Goal: Transaction & Acquisition: Obtain resource

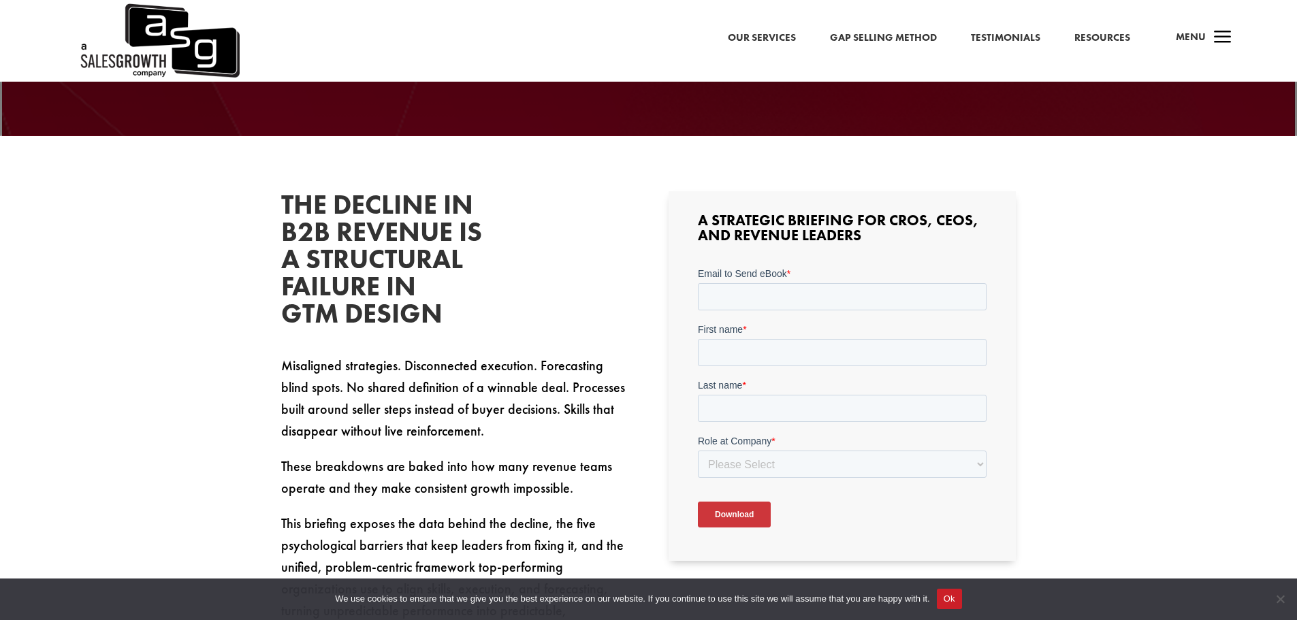
scroll to position [340, 0]
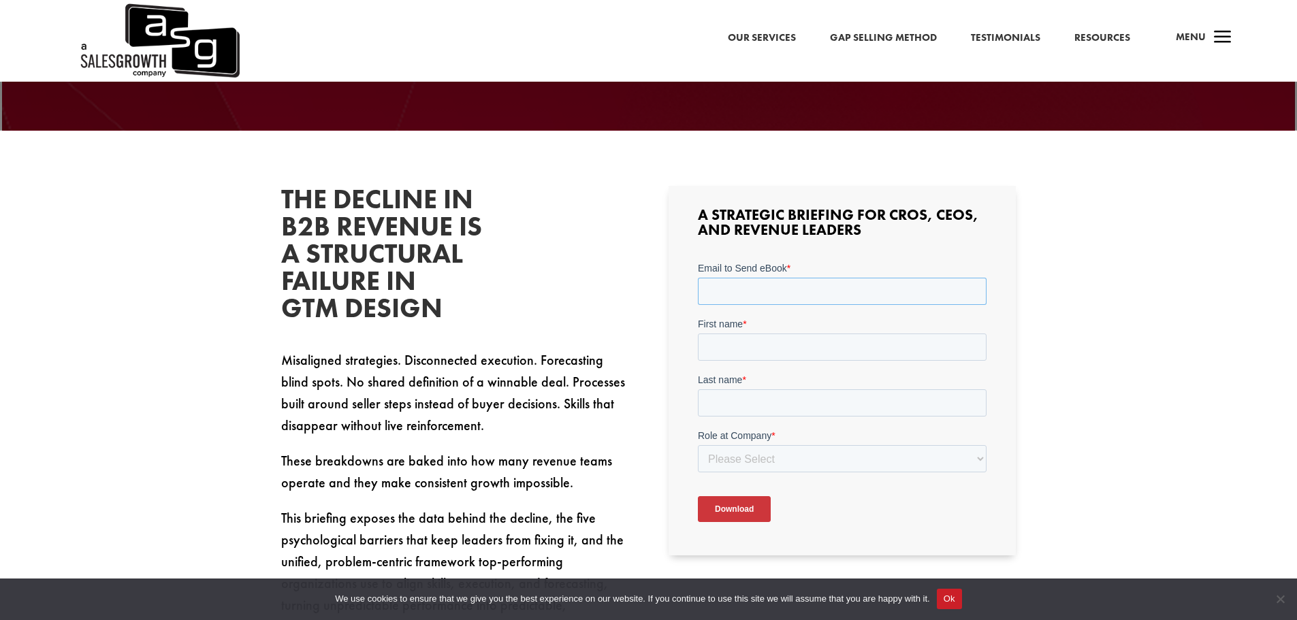
click at [757, 300] on input "Email to Send eBook *" at bounding box center [842, 291] width 289 height 27
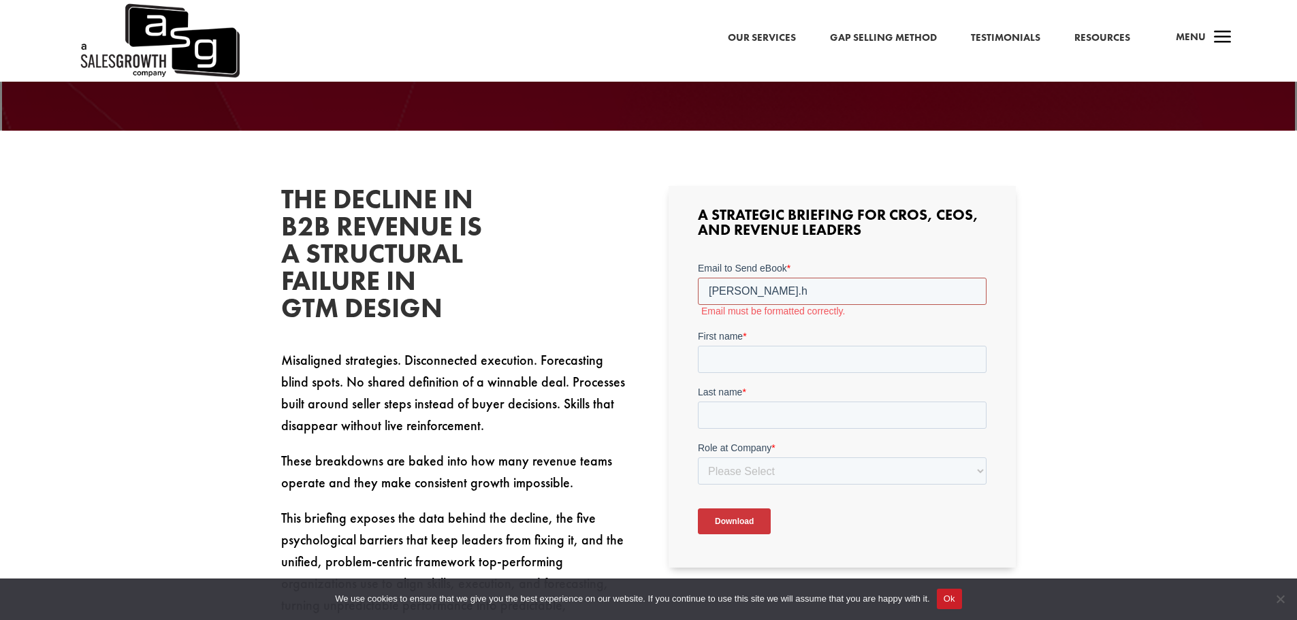
type input "[PERSON_NAME][EMAIL_ADDRESS][PERSON_NAME][DOMAIN_NAME]"
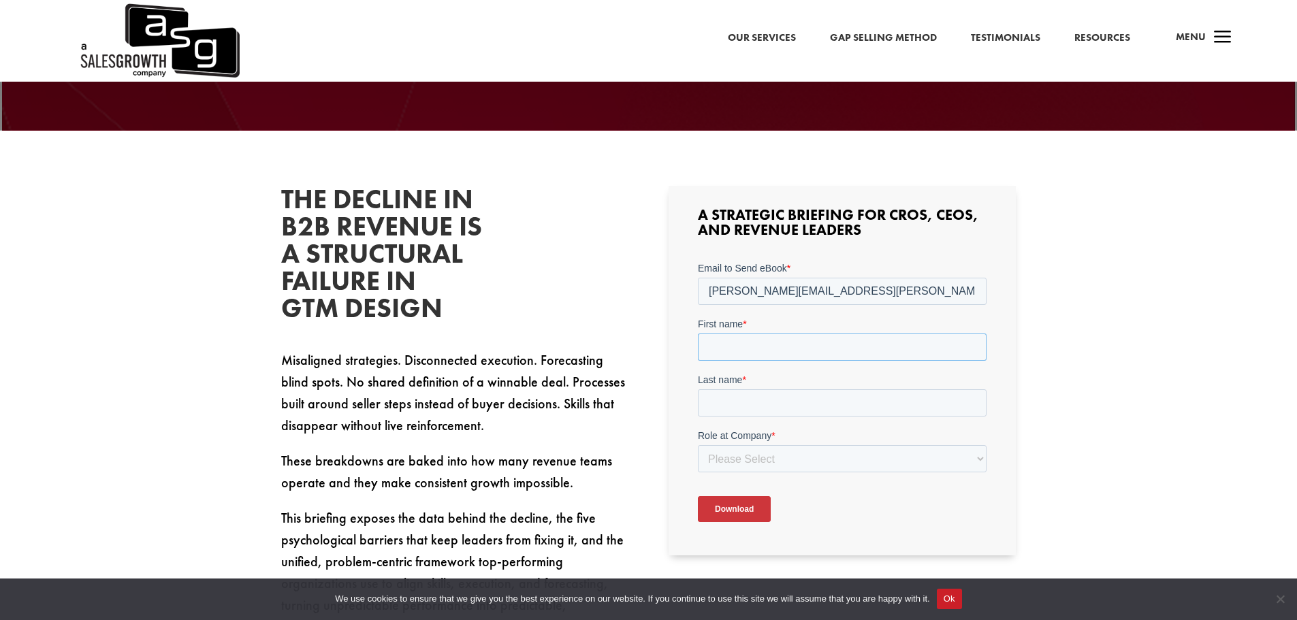
click at [760, 352] on input "First name *" at bounding box center [842, 347] width 289 height 27
type input "[PERSON_NAME]"
click at [784, 400] on input "Last name *" at bounding box center [842, 402] width 289 height 27
type input "[PERSON_NAME]"
click at [834, 466] on select "Please Select C-Level (CRO, CSO, etc) Senior Leadership (VP of Sales, VP of Ena…" at bounding box center [842, 458] width 289 height 27
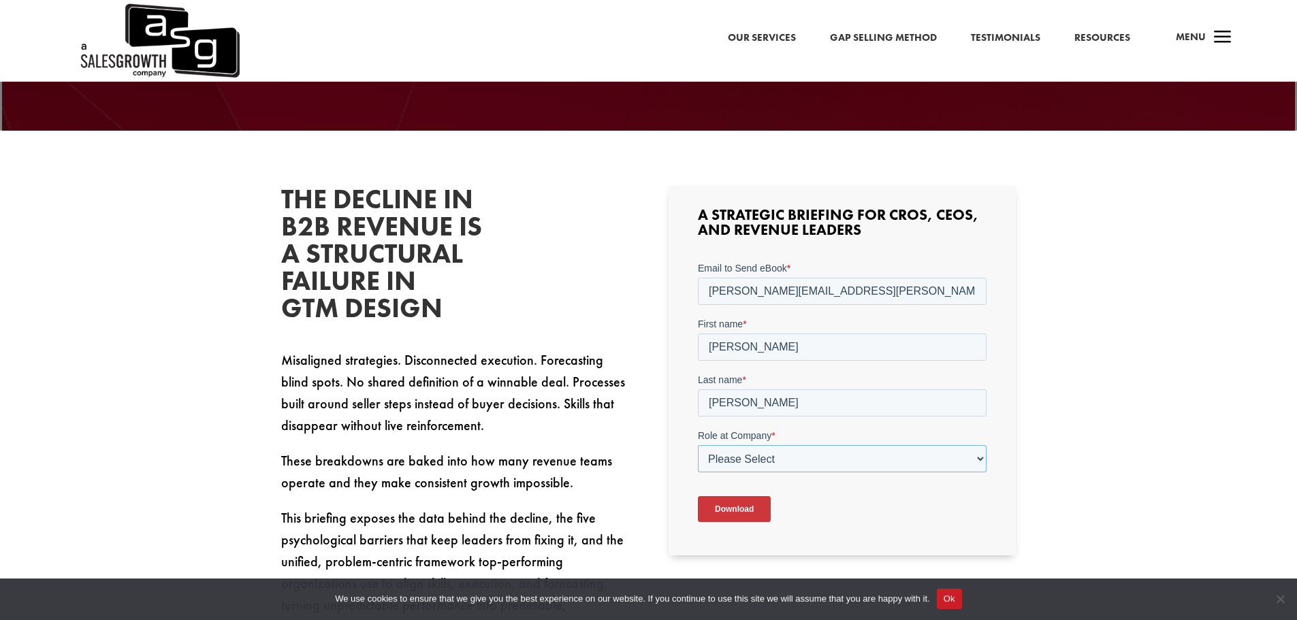
select select "Senior Leadership (VP of Sales, VP of Enablement, etc)"
click at [698, 445] on select "Please Select C-Level (CRO, CSO, etc) Senior Leadership (VP of Sales, VP of Ena…" at bounding box center [842, 458] width 289 height 27
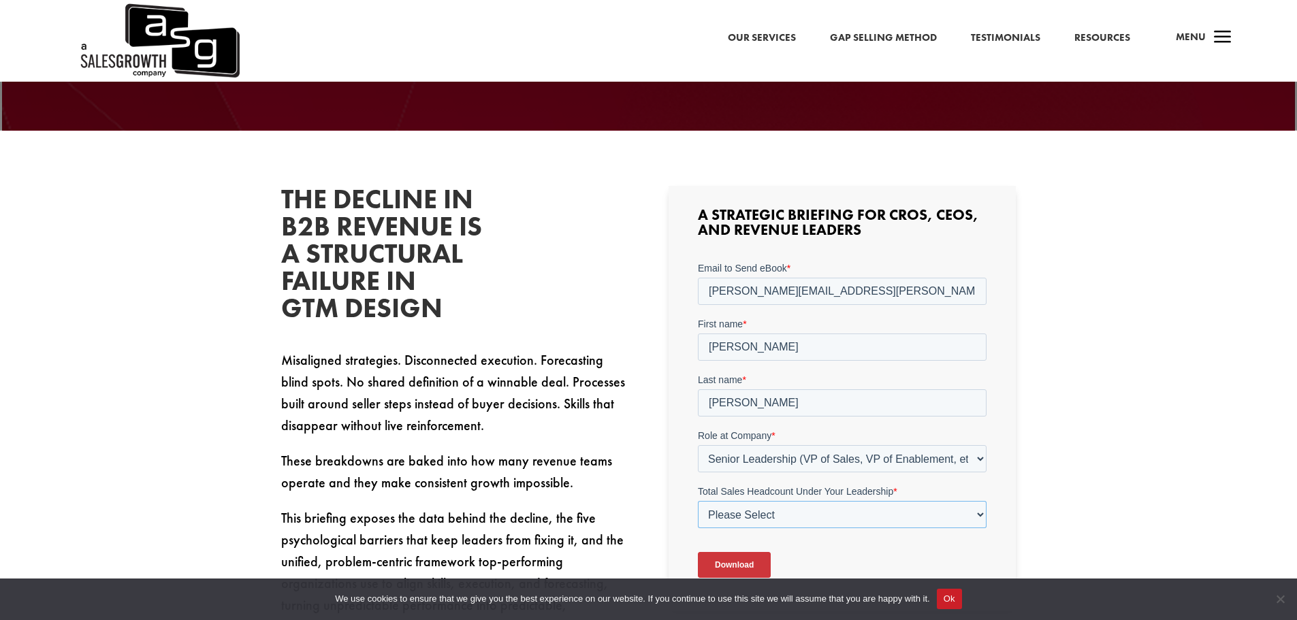
click at [776, 524] on select "Please Select Just Me 1-9 [PHONE_NUMBER] [PHONE_NUMBER]+" at bounding box center [842, 514] width 289 height 27
select select "1-9"
click at [698, 501] on select "Please Select Just Me 1-9 [PHONE_NUMBER] [PHONE_NUMBER]+" at bounding box center [842, 514] width 289 height 27
click at [1063, 451] on div "The Decline in B2B Revenue Is a Structural Failure in GTM Design Misaligned str…" at bounding box center [648, 527] width 1297 height 792
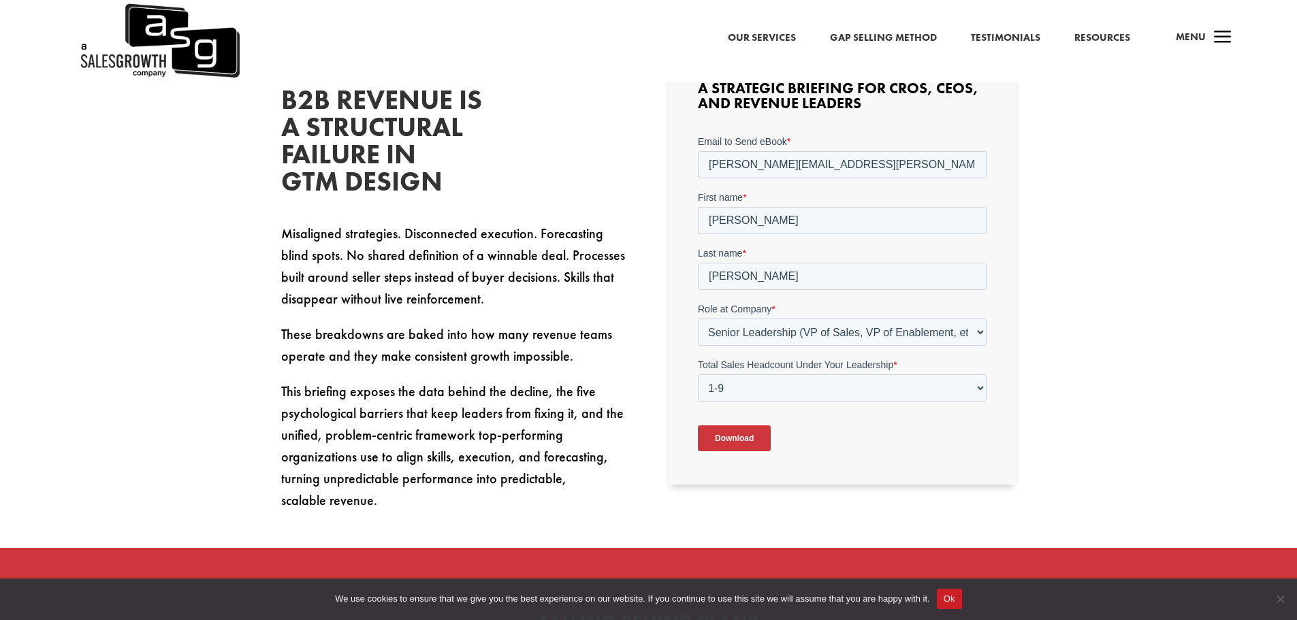
scroll to position [613, 0]
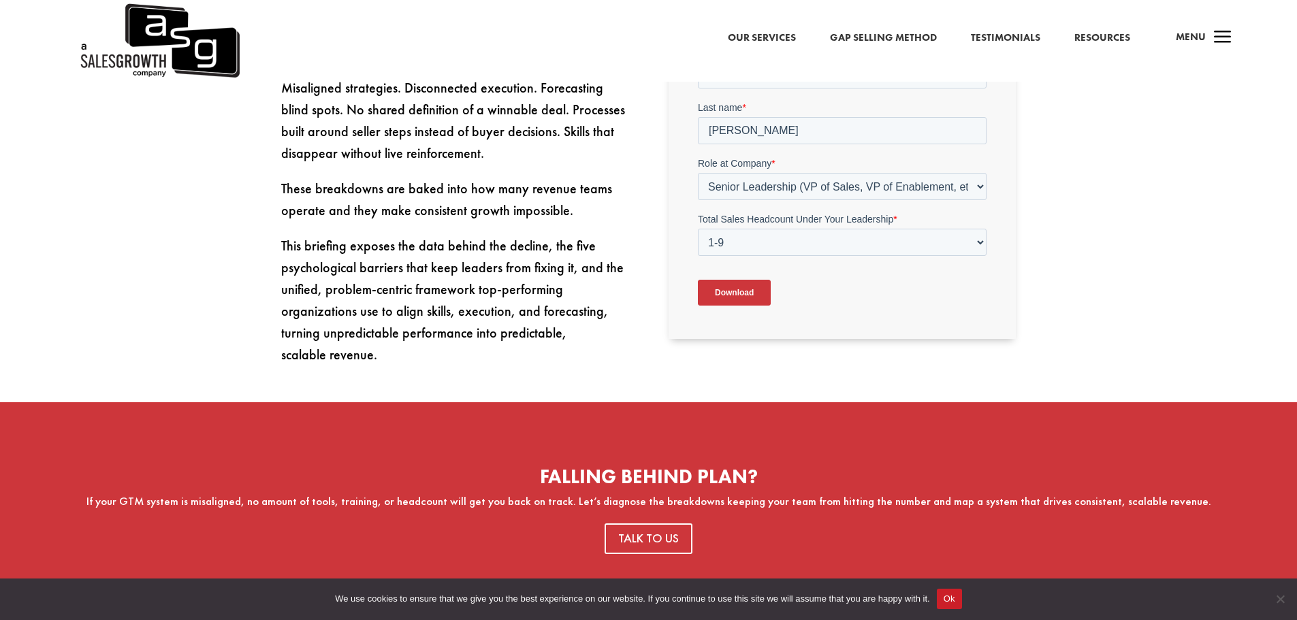
click at [743, 263] on form "Email to Send eBook * [PERSON_NAME][EMAIL_ADDRESS][PERSON_NAME][DOMAIN_NAME] Fi…" at bounding box center [842, 154] width 289 height 328
click at [746, 294] on input "Download" at bounding box center [734, 293] width 73 height 26
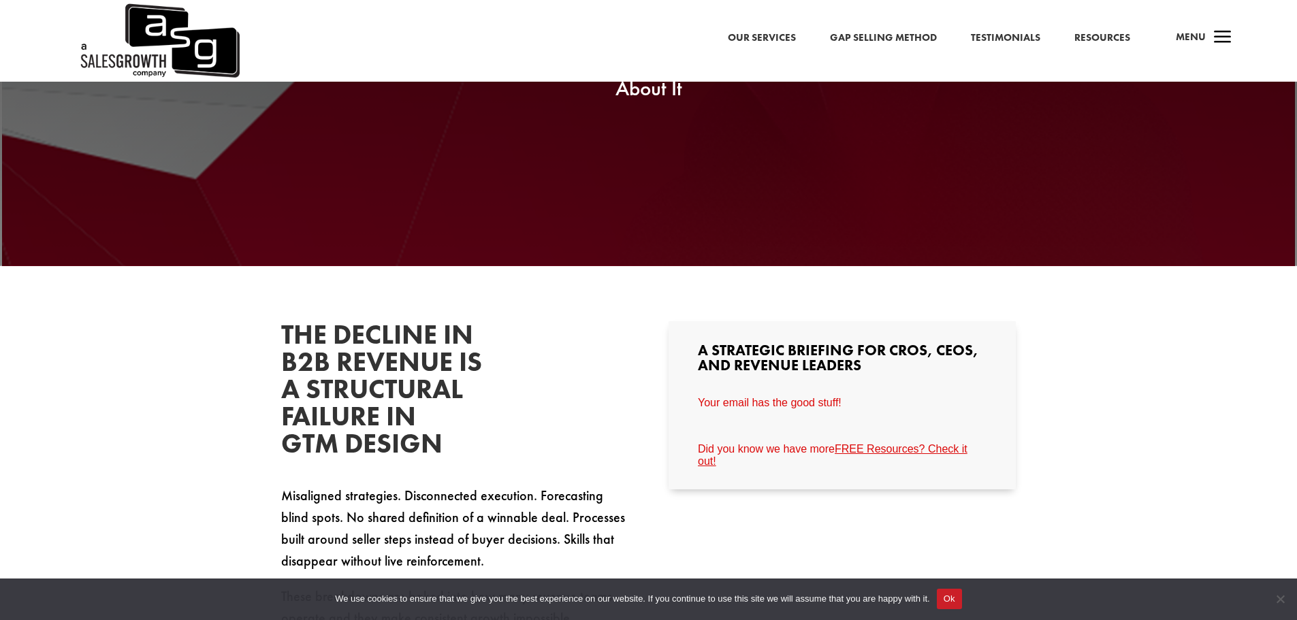
scroll to position [204, 0]
